Goal: Task Accomplishment & Management: Manage account settings

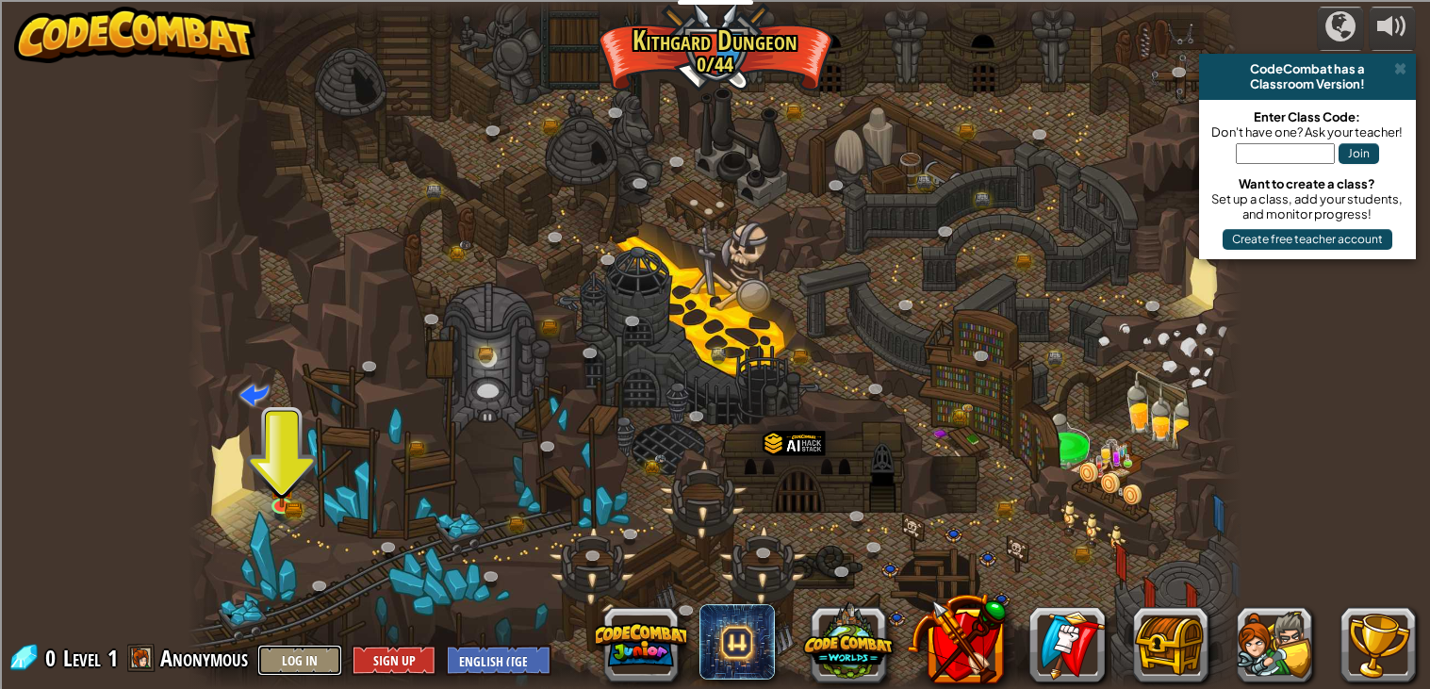
click at [311, 659] on button "Log In" at bounding box center [299, 660] width 85 height 31
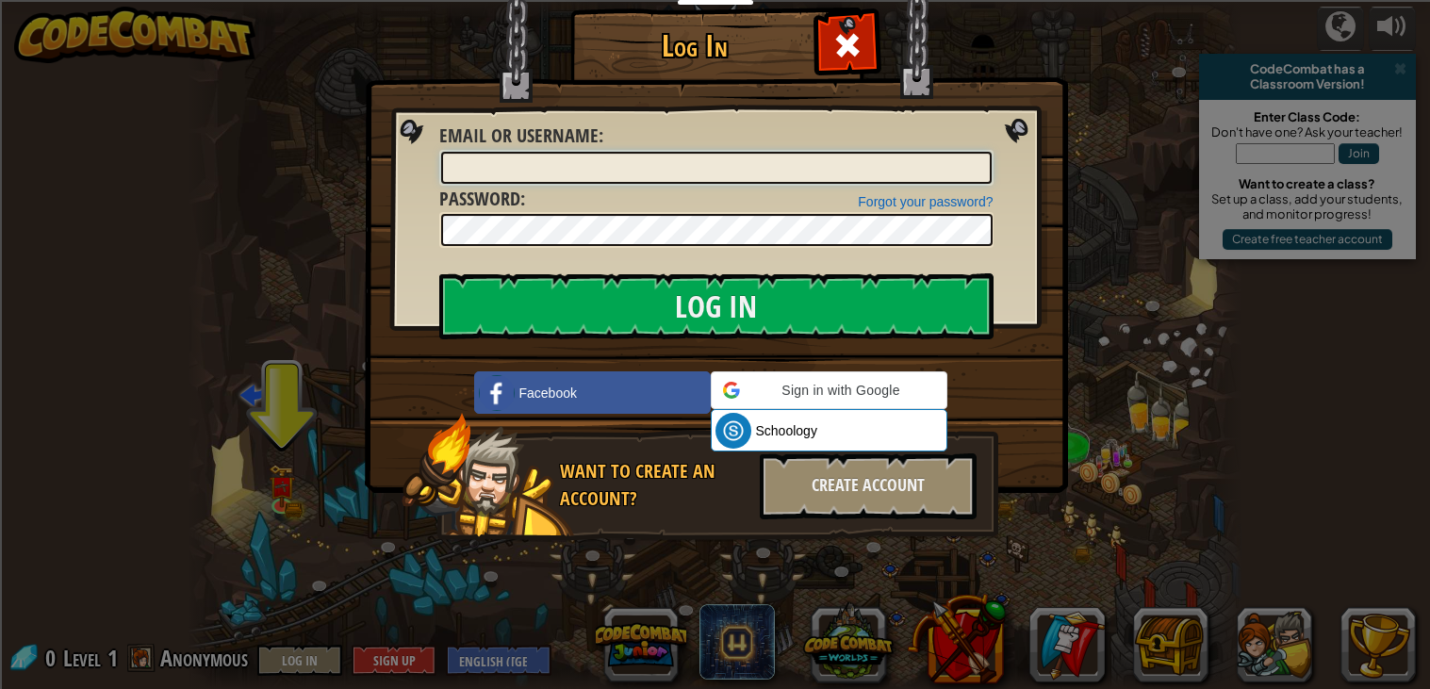
click at [694, 174] on input "Email or Username :" at bounding box center [716, 168] width 550 height 32
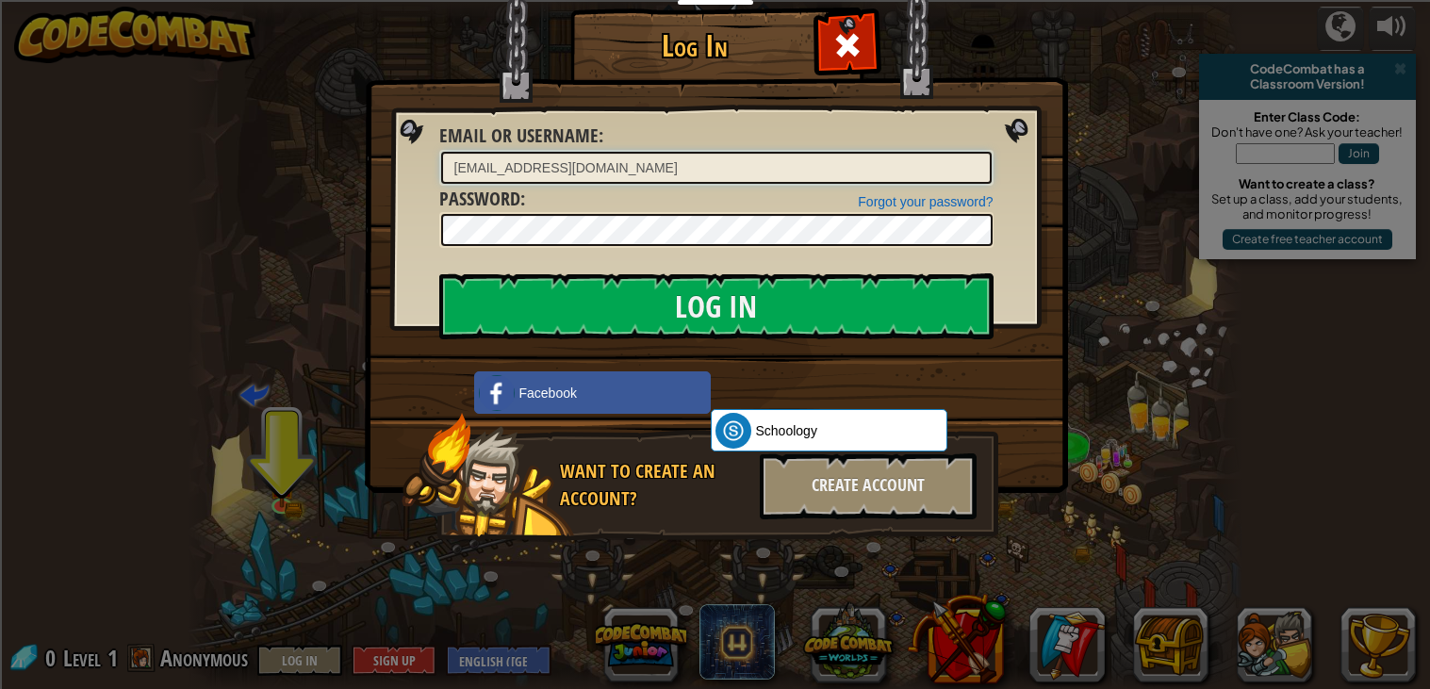
type input "[EMAIL_ADDRESS][DOMAIN_NAME]"
click at [439, 273] on input "Log In" at bounding box center [716, 306] width 554 height 66
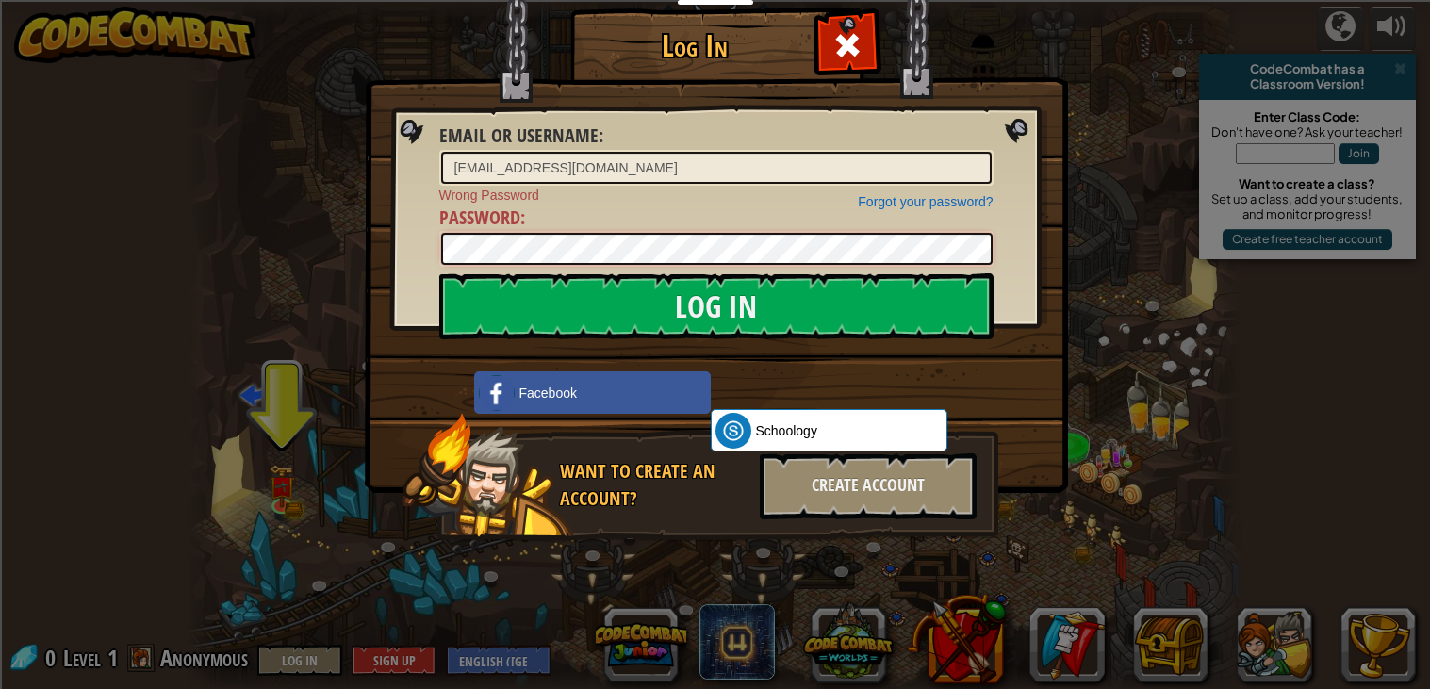
click at [439, 273] on input "Log In" at bounding box center [716, 306] width 554 height 66
click at [771, 428] on span "Schoology" at bounding box center [786, 430] width 61 height 19
click at [439, 273] on input "Log In" at bounding box center [716, 306] width 554 height 66
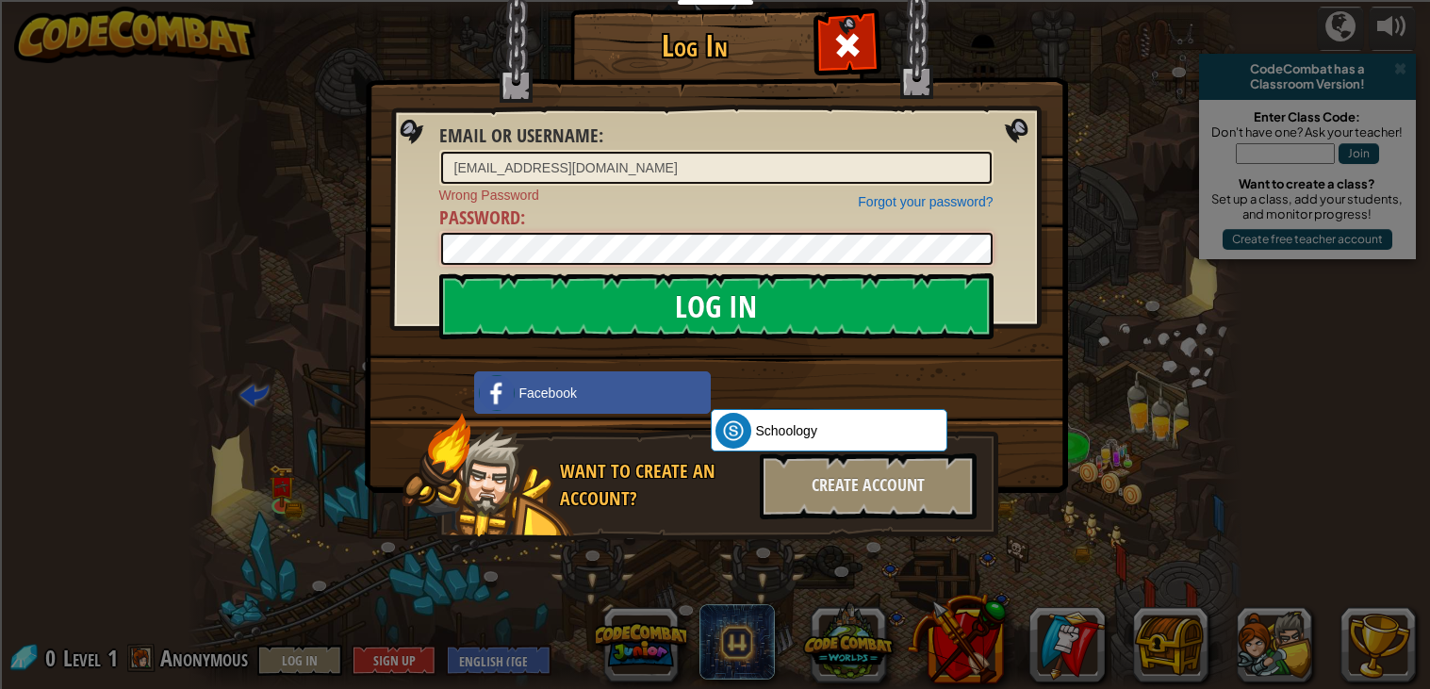
click at [439, 273] on input "Log In" at bounding box center [716, 306] width 554 height 66
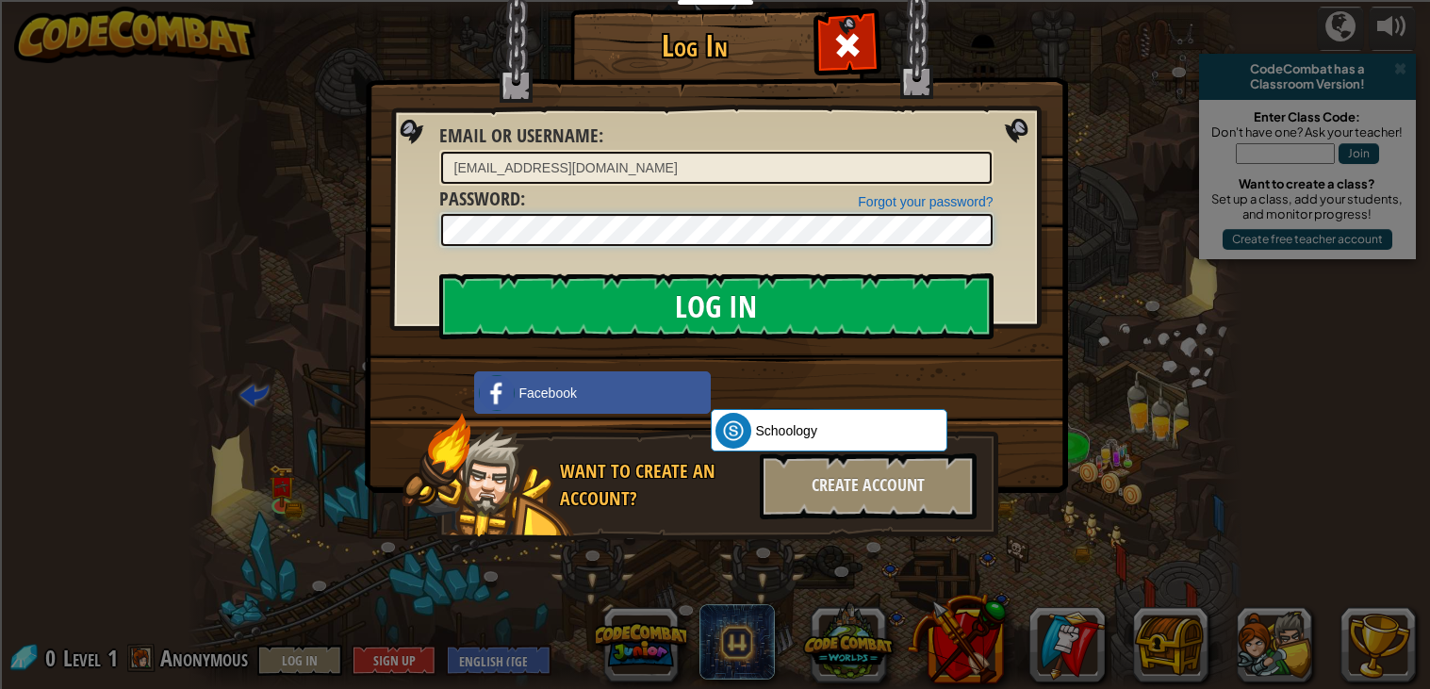
click at [439, 273] on input "Log In" at bounding box center [716, 306] width 554 height 66
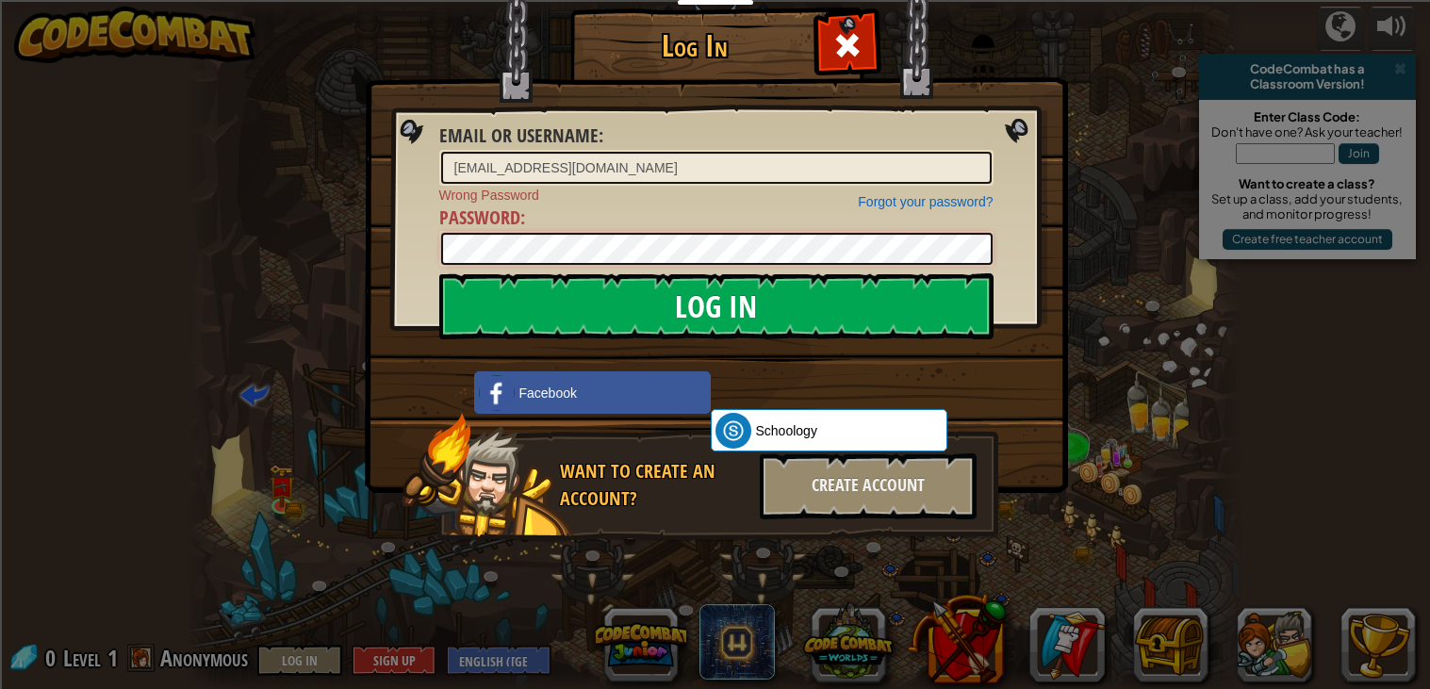
click at [439, 273] on input "Log In" at bounding box center [716, 306] width 554 height 66
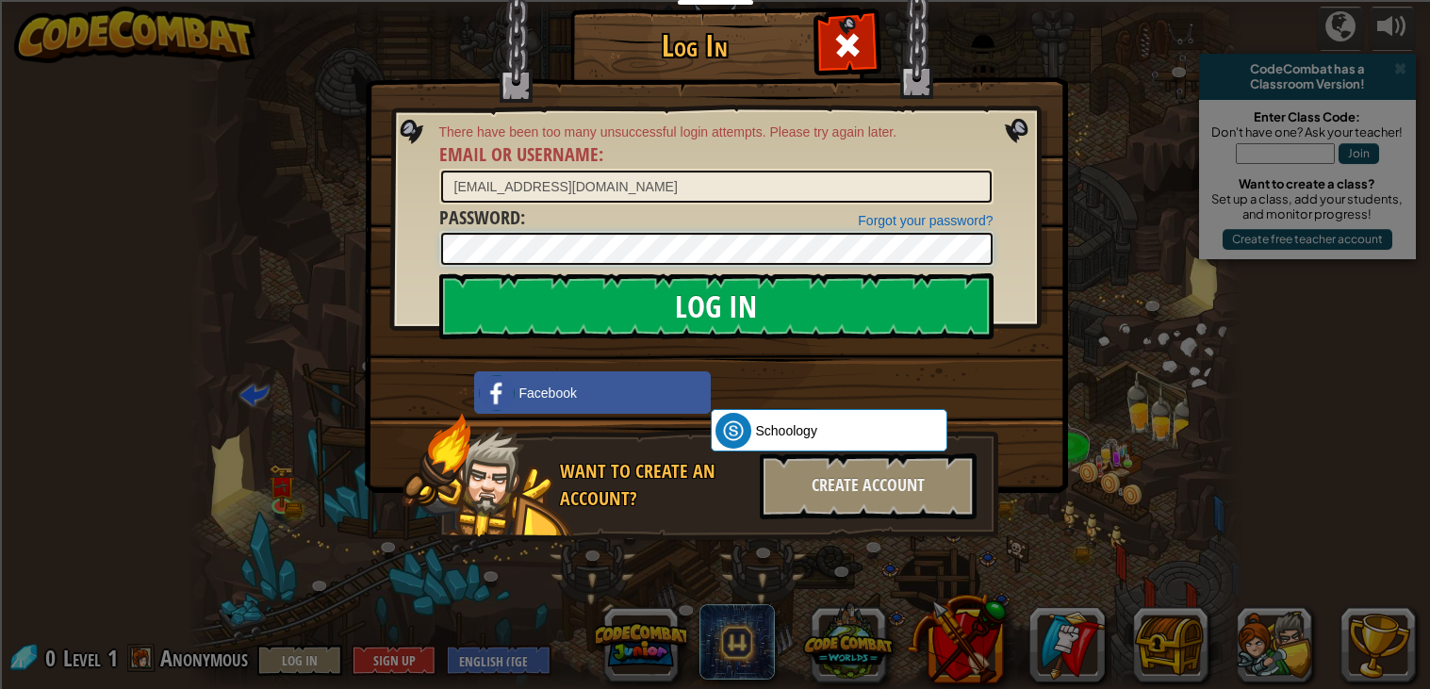
click at [439, 273] on input "Log In" at bounding box center [716, 306] width 554 height 66
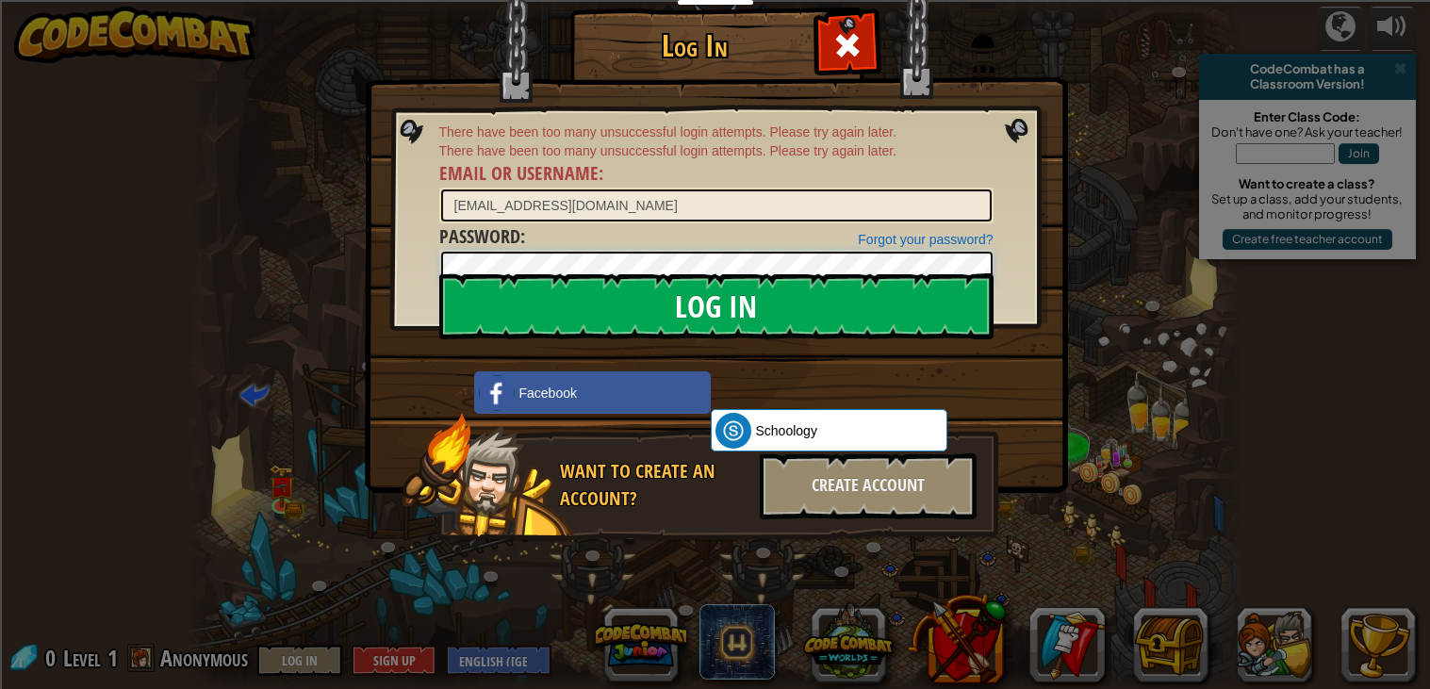
click at [439, 273] on input "Log In" at bounding box center [716, 306] width 554 height 66
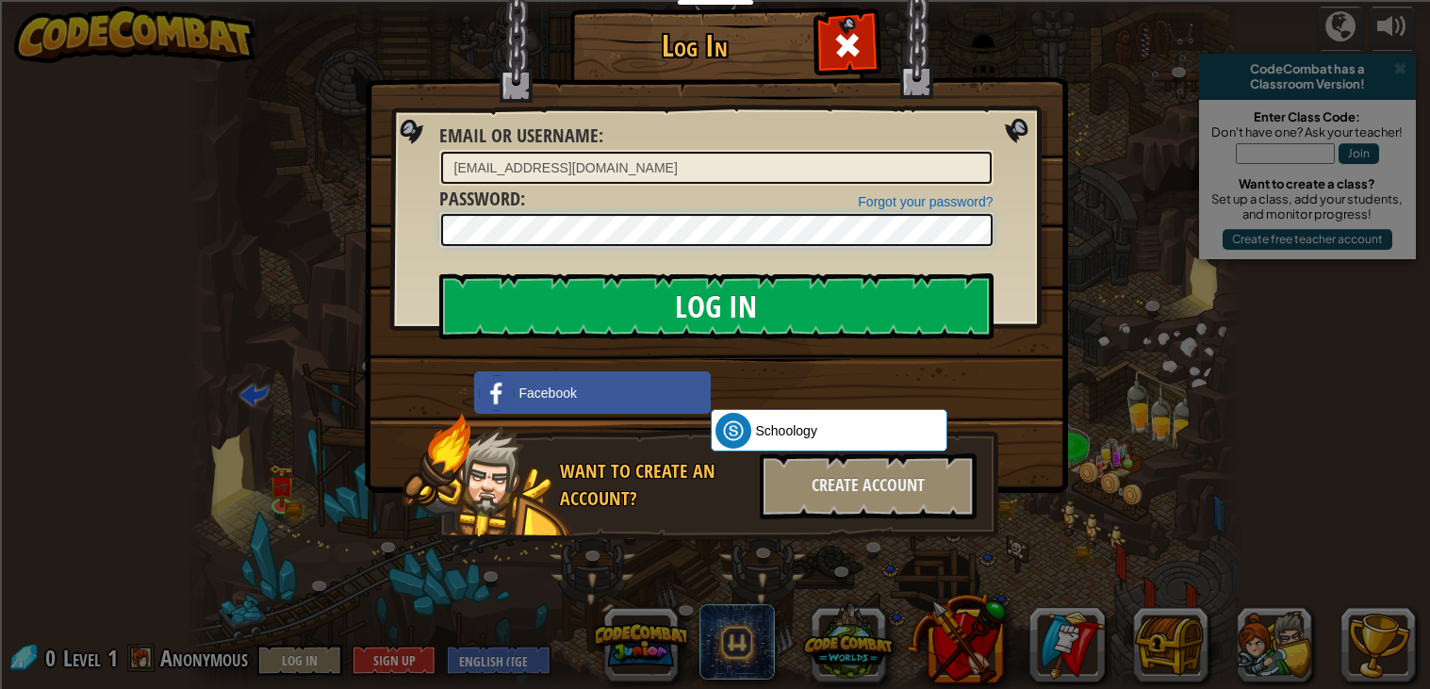
click at [439, 273] on input "Log In" at bounding box center [716, 306] width 554 height 66
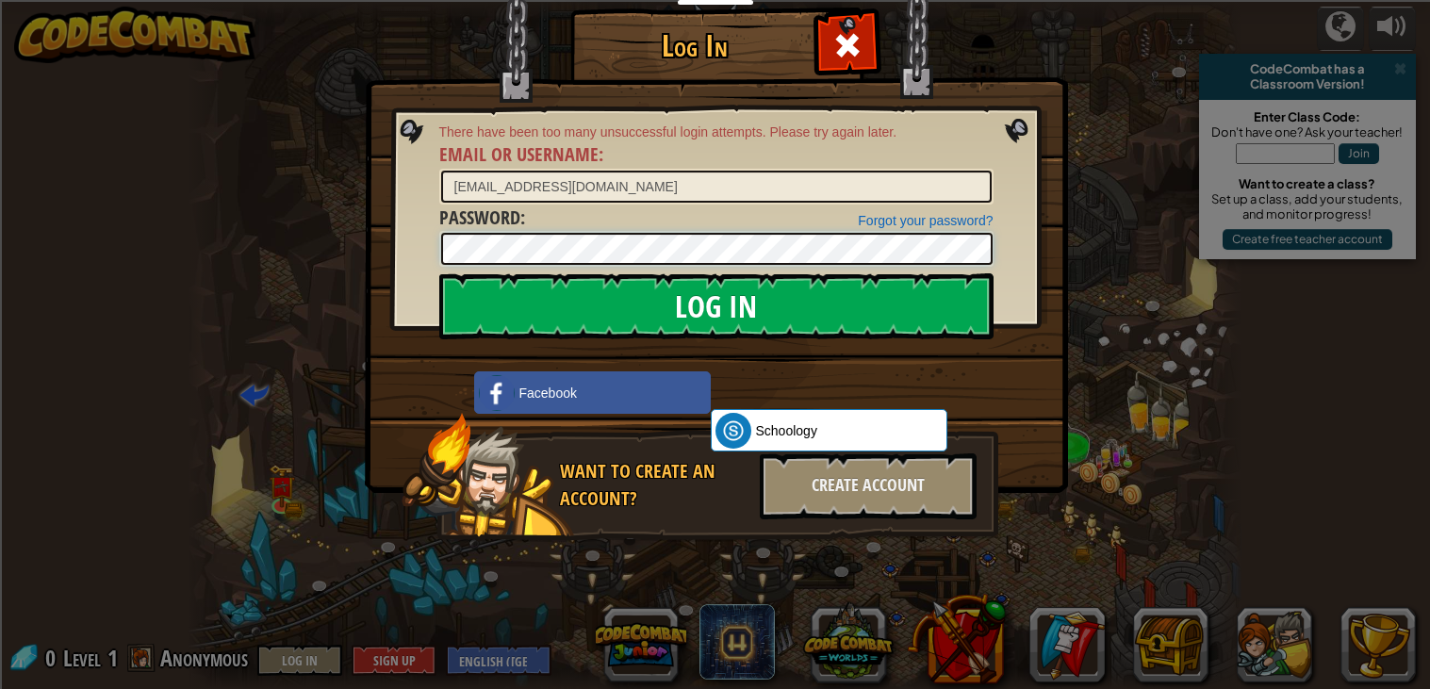
click at [439, 273] on input "Log In" at bounding box center [716, 306] width 554 height 66
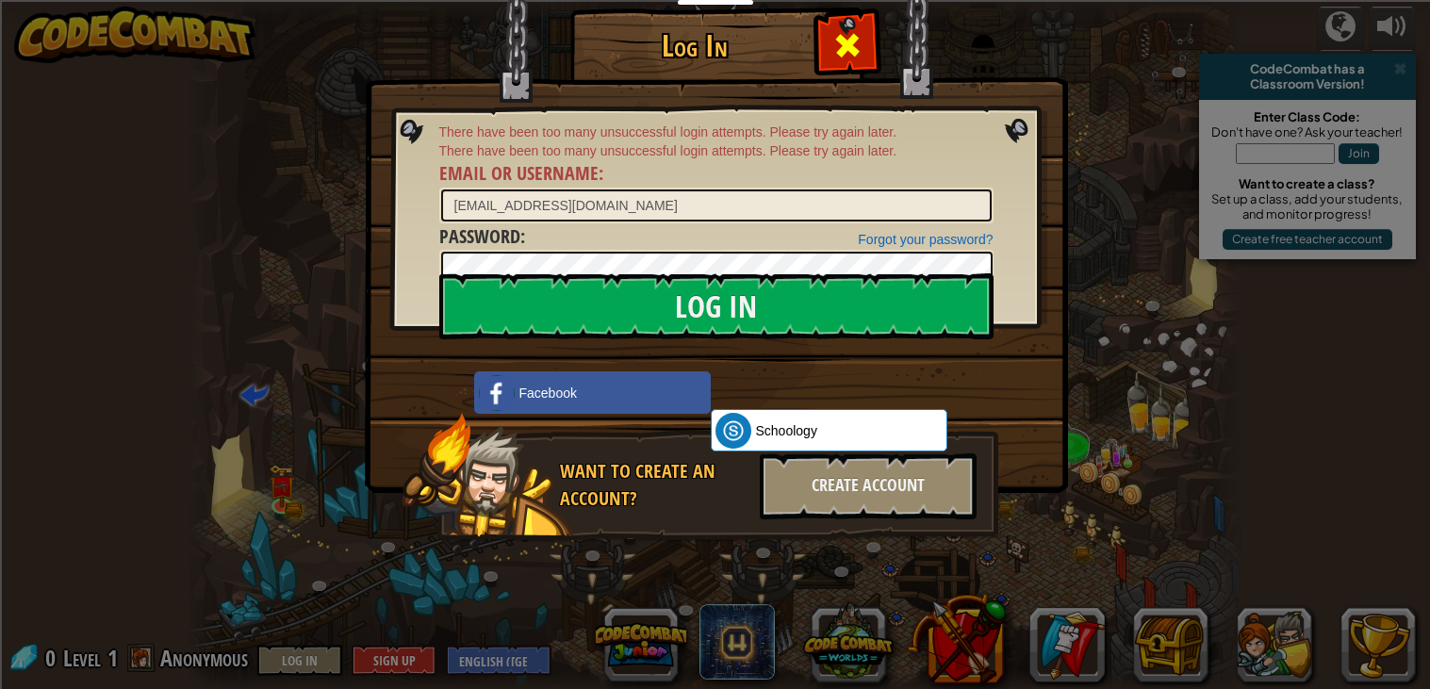
click at [840, 37] on span at bounding box center [847, 45] width 30 height 30
